Goal: Information Seeking & Learning: Learn about a topic

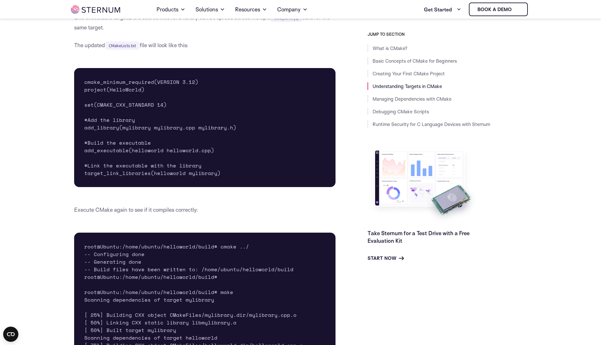
scroll to position [2023, 0]
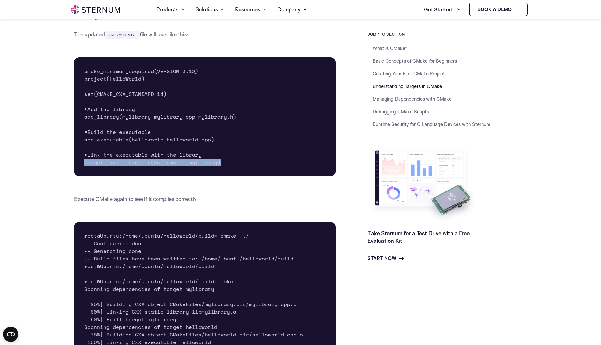
drag, startPoint x: 84, startPoint y: 180, endPoint x: 218, endPoint y: 181, distance: 134.0
click at [218, 176] on pre "cmake_minimum_required(VERSION 3.12) project(HelloWorld) set(CMAKE_CXX_STANDARD…" at bounding box center [205, 116] width 262 height 119
copy pre "target_link_libraries(helloworld mylibrary)"
click at [281, 150] on pre "cmake_minimum_required(VERSION 3.12) project(HelloWorld) set(CMAKE_CXX_STANDARD…" at bounding box center [205, 116] width 262 height 119
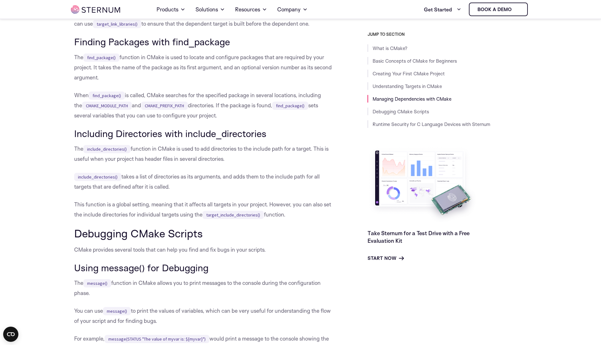
scroll to position [2625, 0]
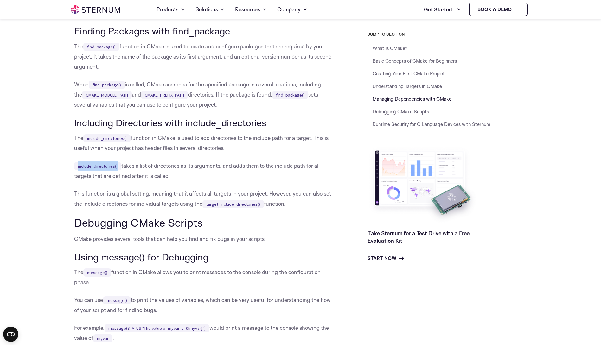
drag, startPoint x: 78, startPoint y: 183, endPoint x: 116, endPoint y: 182, distance: 38.0
click at [116, 170] on code "include_directories()" at bounding box center [97, 166] width 47 height 8
copy code "include_directories()"
click at [145, 181] on p "include_directories() takes a list of directories as its arguments, and adds th…" at bounding box center [205, 171] width 262 height 20
drag, startPoint x: 185, startPoint y: 142, endPoint x: 265, endPoint y: 143, distance: 79.5
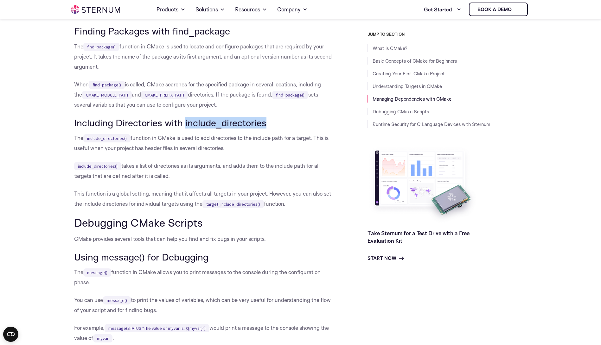
click at [265, 128] on h3 "Including Directories with include_directories" at bounding box center [205, 123] width 262 height 11
copy h3 "include_directories"
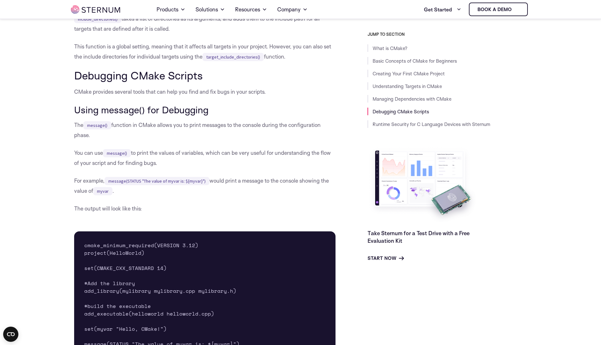
scroll to position [2783, 0]
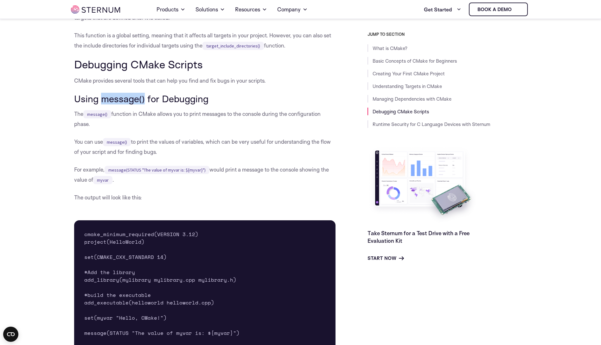
drag, startPoint x: 102, startPoint y: 118, endPoint x: 143, endPoint y: 117, distance: 41.2
click at [143, 104] on h3 "Using message() for Debugging" at bounding box center [205, 98] width 262 height 11
copy h3 "message()"
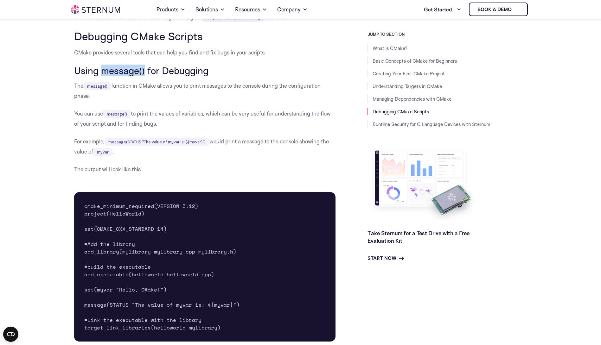
scroll to position [2846, 0]
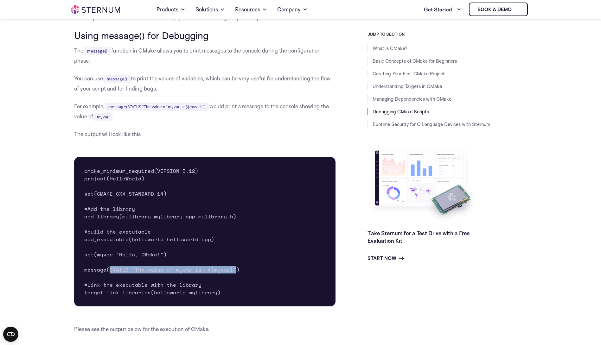
drag, startPoint x: 108, startPoint y: 287, endPoint x: 232, endPoint y: 288, distance: 123.5
click at [232, 288] on pre "cmake_minimum_required(VERSION 3.12) project(HelloWorld) set(CMAKE_CXX_STANDARD…" at bounding box center [205, 232] width 262 height 150
copy pre "STATUS "The value of myvar is: ${myvar}""
click at [143, 208] on pre "cmake_minimum_required(VERSION 3.12) project(HelloWorld) set(CMAKE_CXX_STANDARD…" at bounding box center [205, 232] width 262 height 150
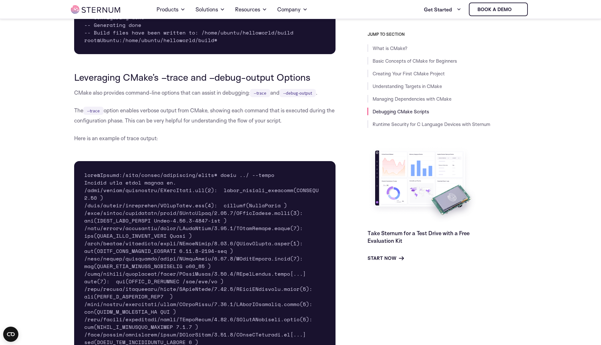
scroll to position [3195, 0]
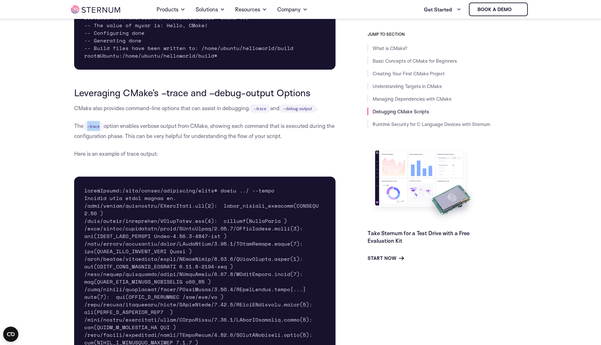
drag, startPoint x: 87, startPoint y: 143, endPoint x: 100, endPoint y: 143, distance: 13.0
click at [100, 130] on code "--trace" at bounding box center [93, 126] width 20 height 8
copy code "--trace"
drag, startPoint x: 287, startPoint y: 127, endPoint x: 315, endPoint y: 127, distance: 28.5
click at [315, 113] on code "--debug-output" at bounding box center [297, 109] width 36 height 8
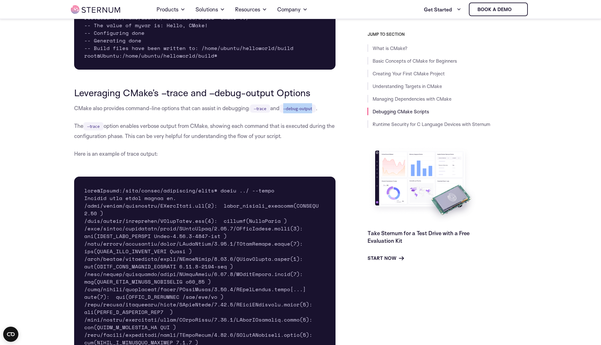
copy code "--debug-output"
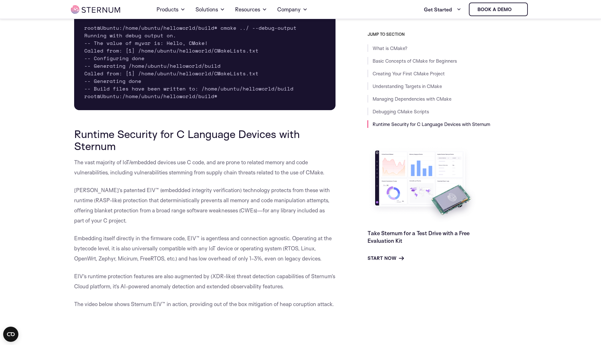
scroll to position [3765, 0]
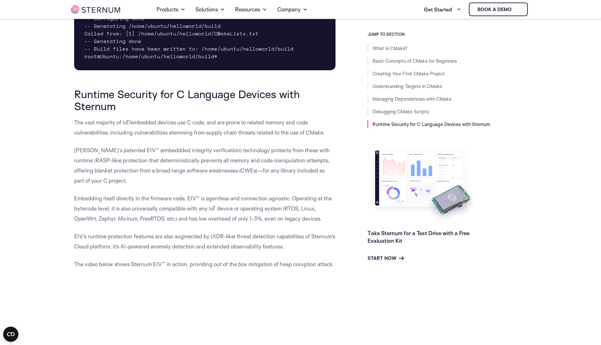
click at [230, 138] on p "The vast majority of IoT/embedded devices use C code, and are prone to related …" at bounding box center [205, 128] width 262 height 20
copy p "prone"
click at [257, 138] on p "The vast majority of IoT/embedded devices use C code, and are prone to related …" at bounding box center [205, 128] width 262 height 20
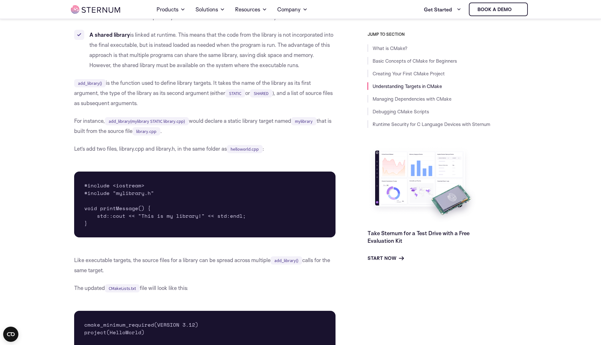
scroll to position [1706, 0]
